Goal: Check status

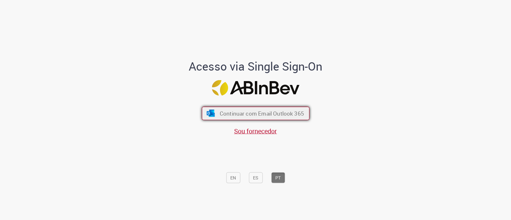
click at [258, 111] on span "Continuar com Email Outlook 365" at bounding box center [261, 113] width 84 height 7
